Goal: Task Accomplishment & Management: Use online tool/utility

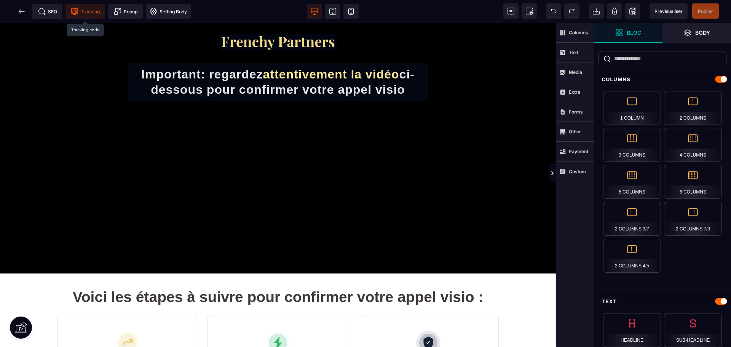
click at [87, 6] on span "Tracking" at bounding box center [85, 11] width 40 height 15
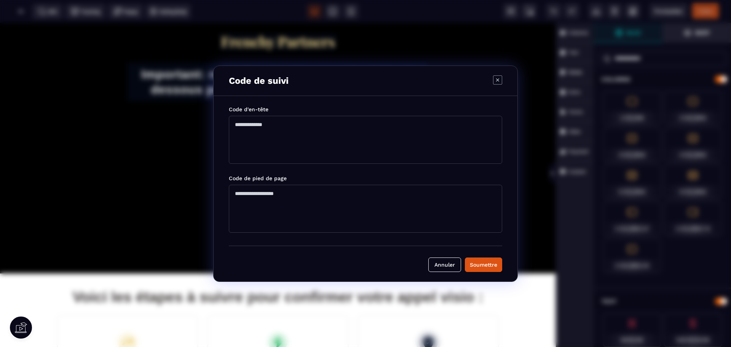
click at [85, 74] on div "Code de suivi Code d'en-tête Code de pied de page [PERSON_NAME]" at bounding box center [365, 173] width 731 height 347
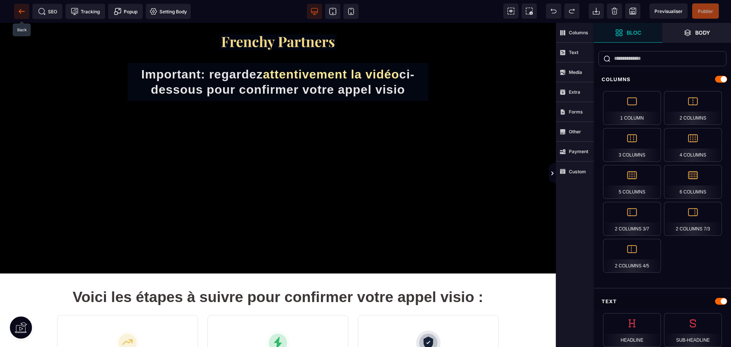
click at [24, 14] on icon at bounding box center [22, 12] width 8 height 8
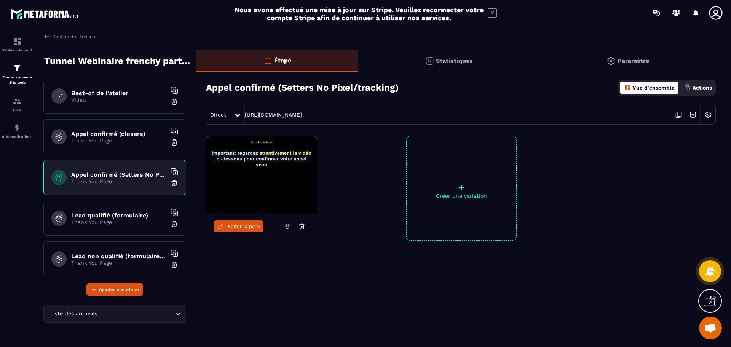
scroll to position [175, 0]
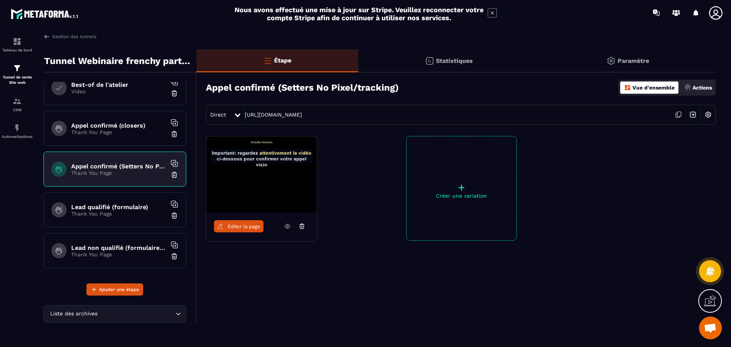
click at [117, 212] on p "Thank You Page" at bounding box center [118, 214] width 95 height 6
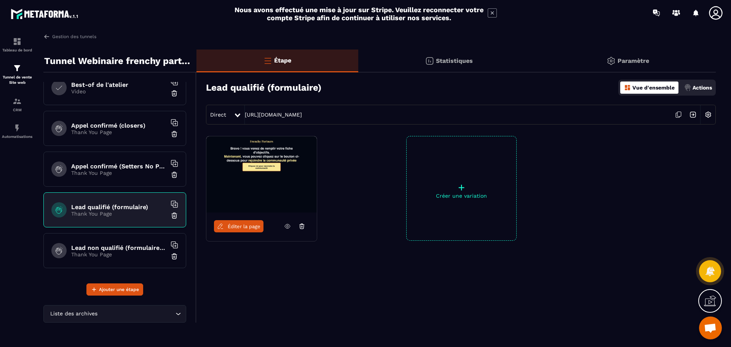
click at [235, 225] on span "Éditer la page" at bounding box center [244, 226] width 33 height 6
